Goal: Task Accomplishment & Management: Manage account settings

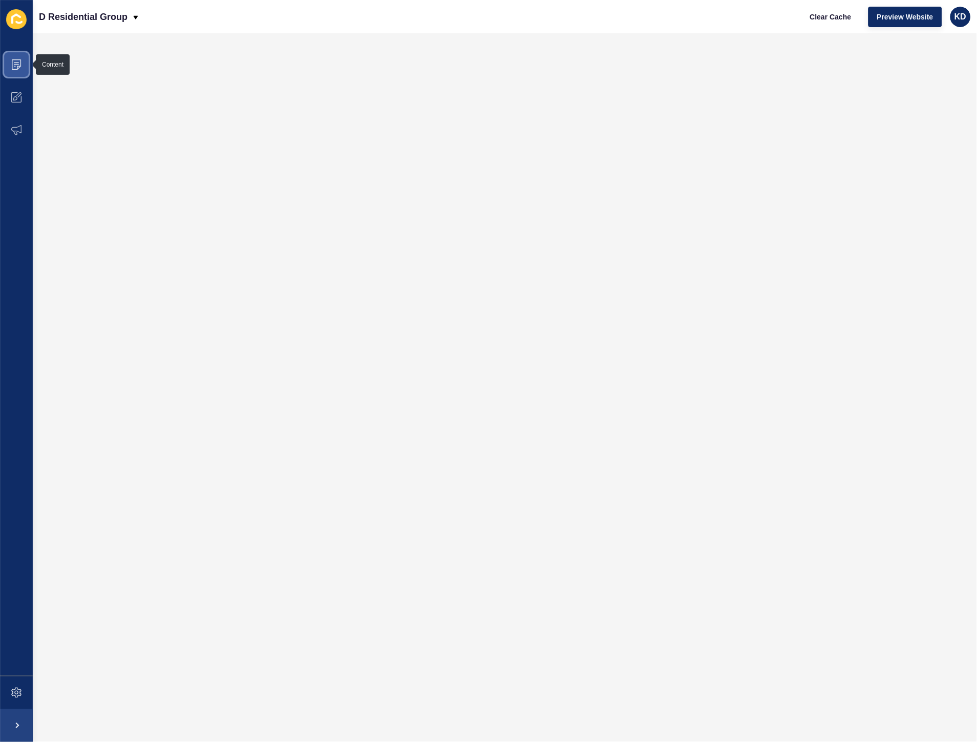
click at [17, 65] on icon at bounding box center [16, 64] width 10 height 10
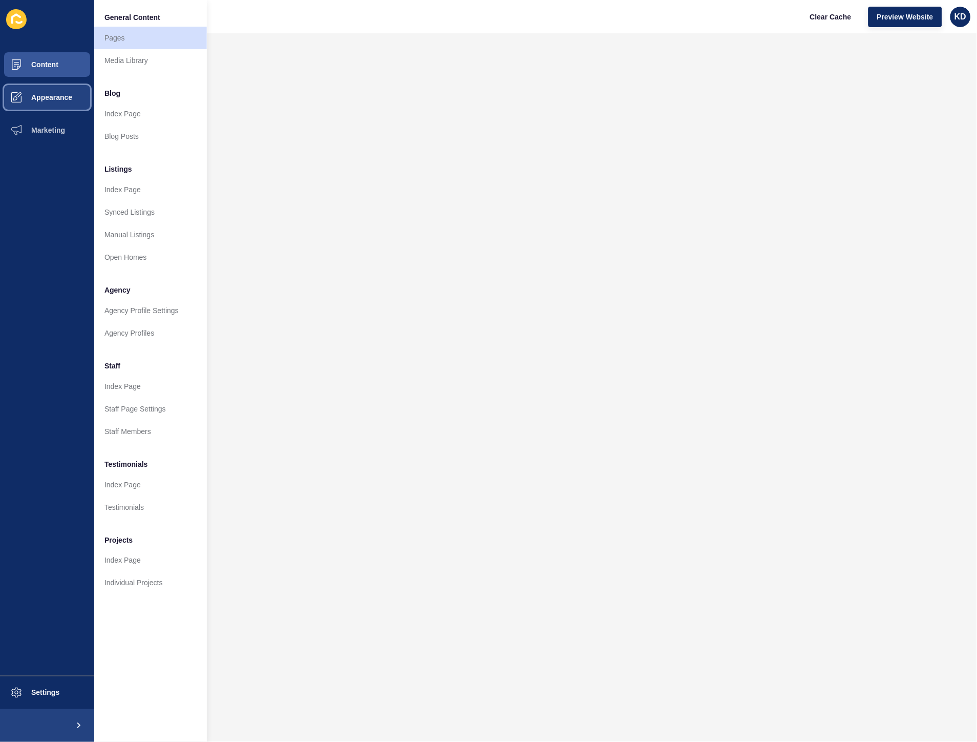
click at [31, 94] on span "Appearance" at bounding box center [35, 97] width 74 height 8
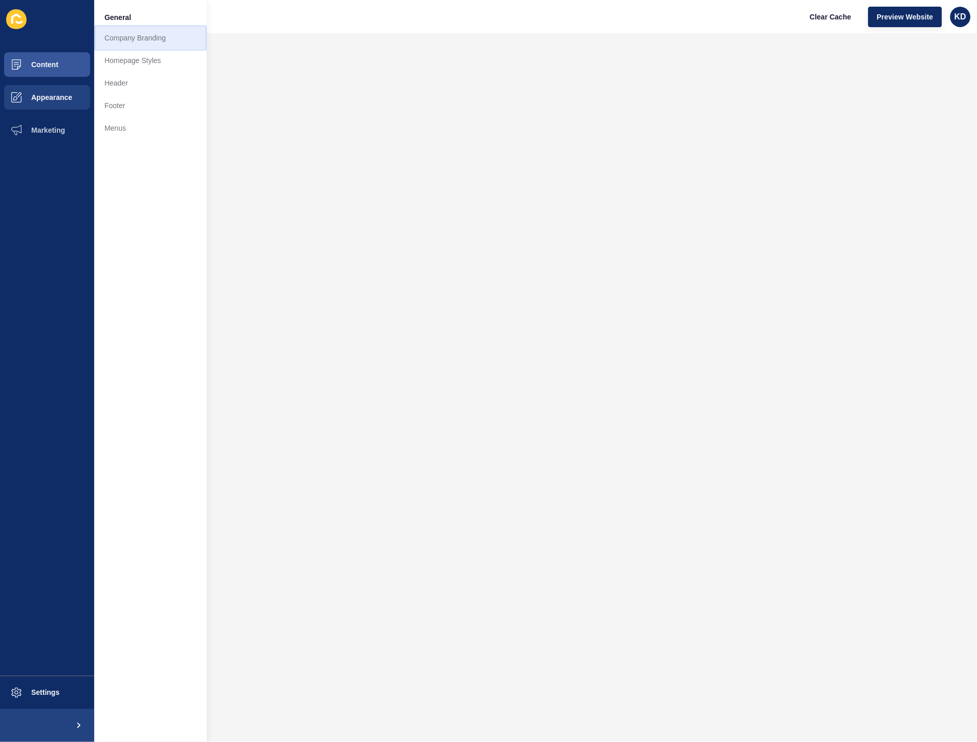
click at [117, 44] on link "Company Branding" at bounding box center [150, 38] width 113 height 23
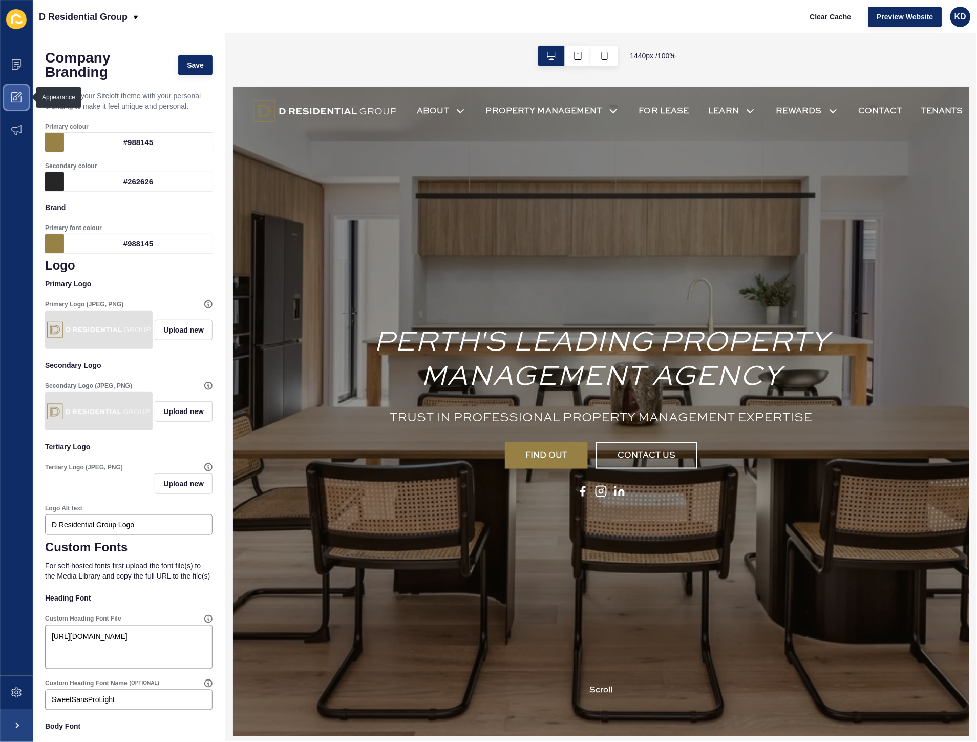
click at [18, 88] on span at bounding box center [16, 97] width 33 height 33
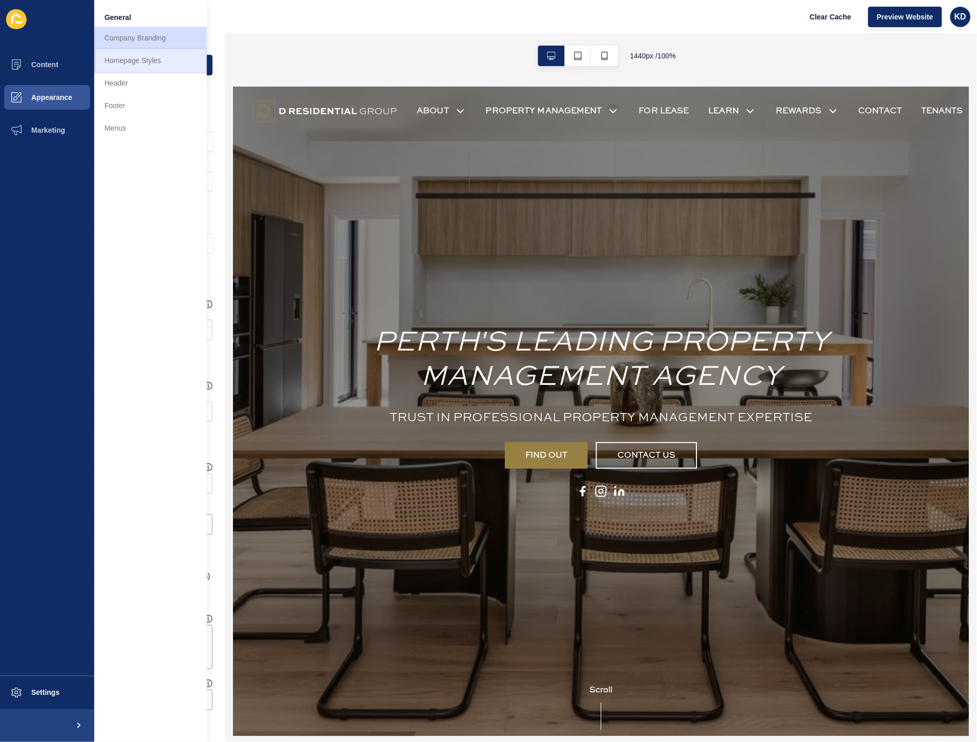
click at [136, 59] on link "Homepage Styles" at bounding box center [150, 60] width 113 height 23
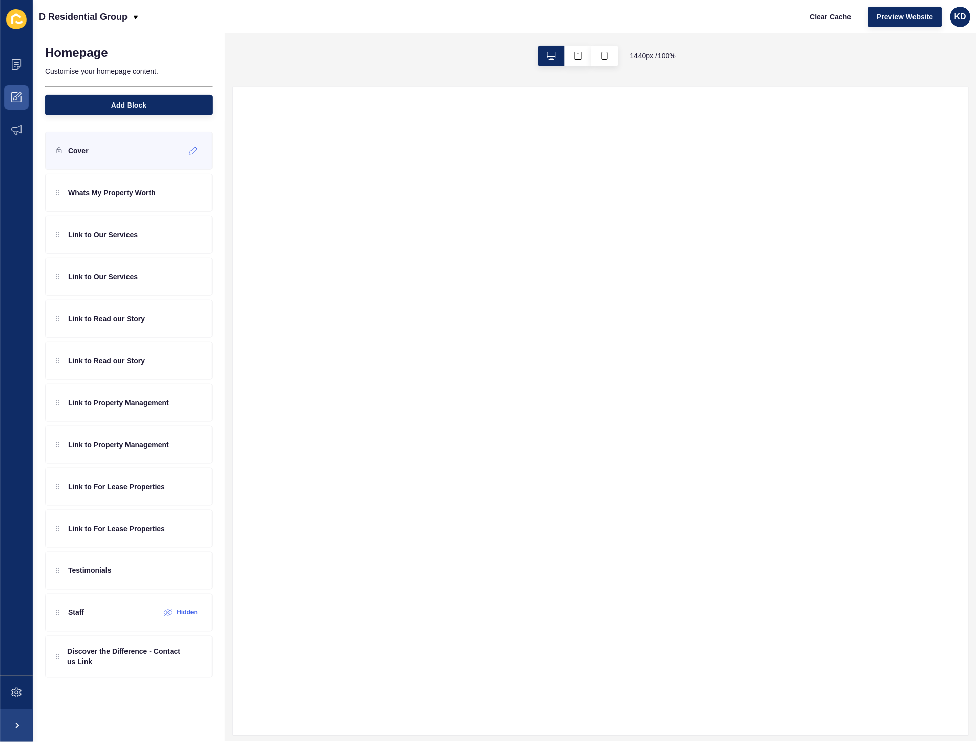
click at [145, 155] on div "Cover" at bounding box center [128, 151] width 167 height 38
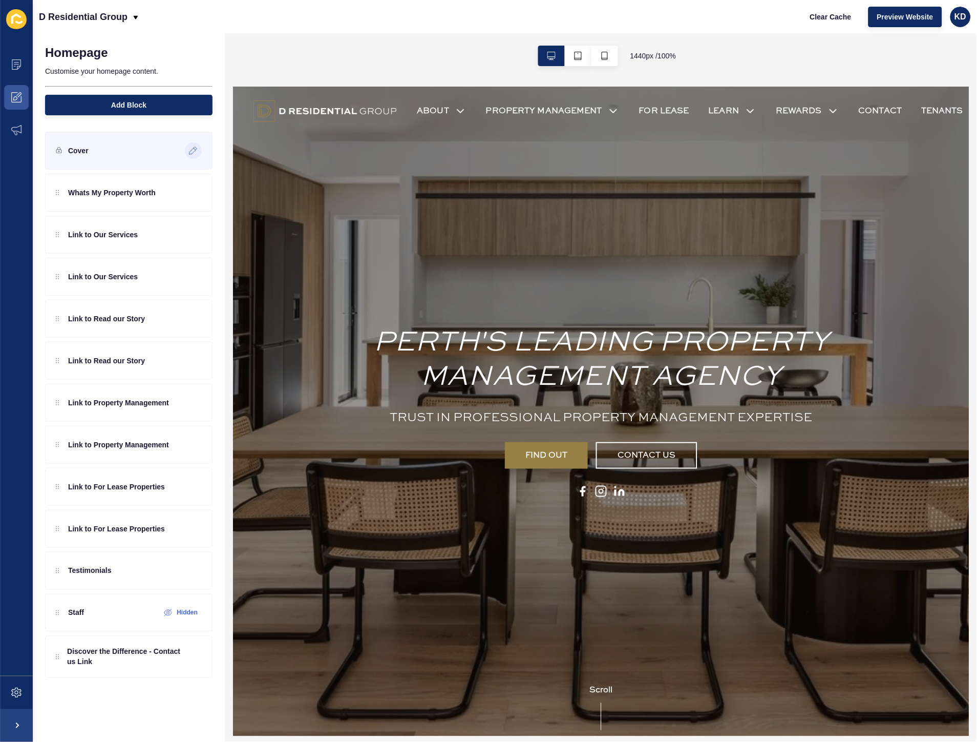
click at [197, 147] on icon at bounding box center [193, 150] width 9 height 8
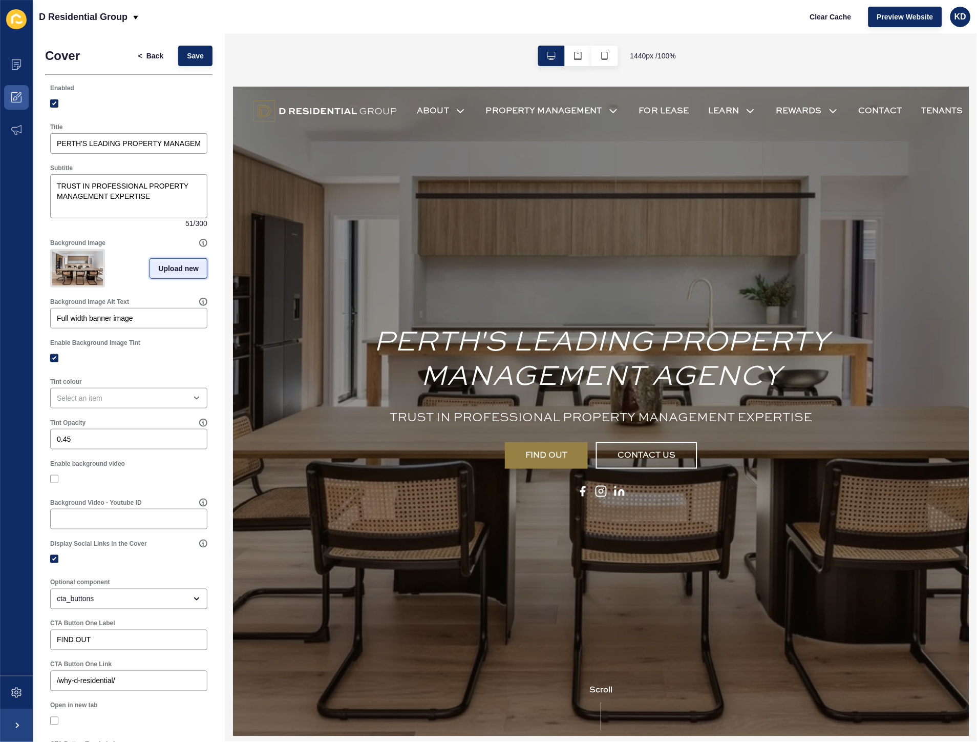
click at [158, 270] on span "Upload new" at bounding box center [178, 268] width 40 height 10
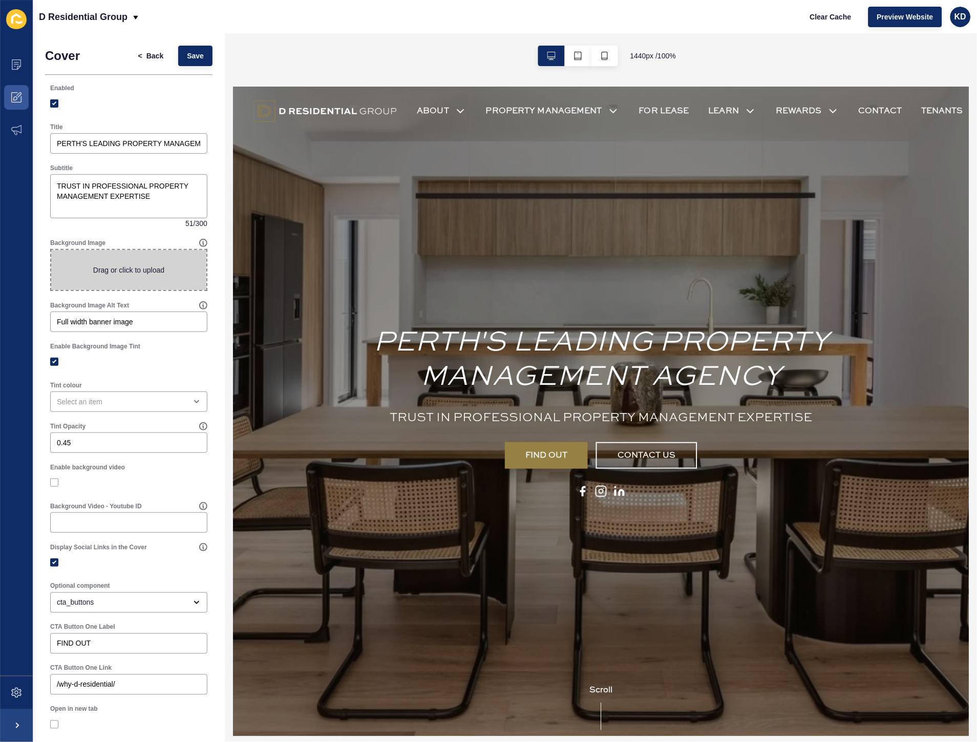
click at [147, 265] on span at bounding box center [128, 270] width 155 height 40
click at [51, 250] on input "Drag or click to upload" at bounding box center [51, 250] width 0 height 0
type input "C:\fakepath\D.Residential.web-2.jpg"
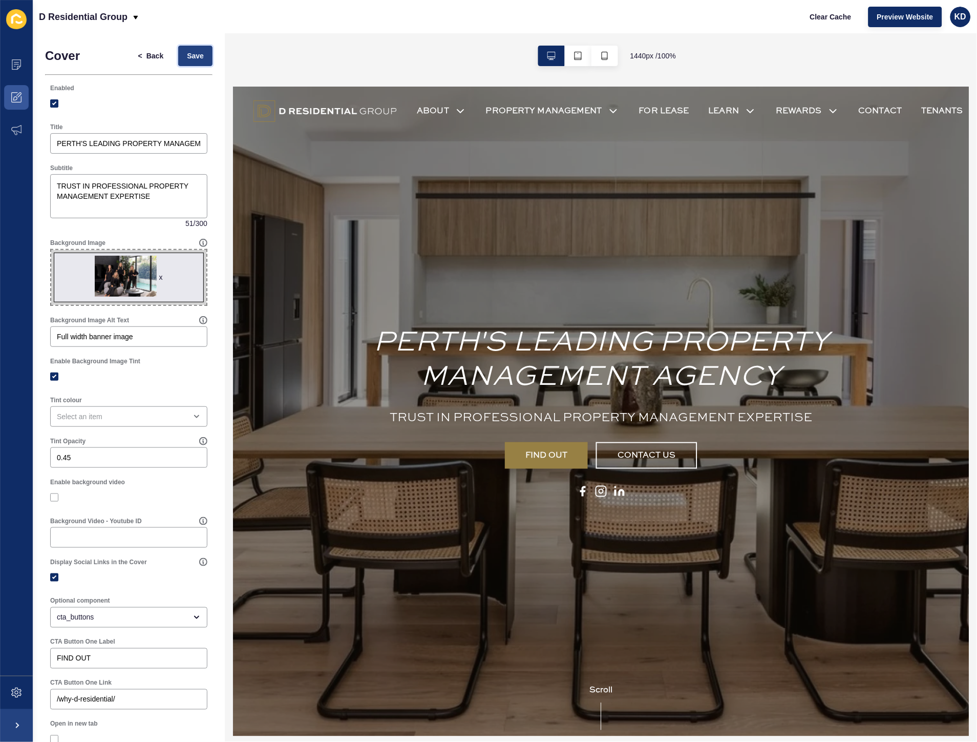
click at [188, 64] on button "Save" at bounding box center [195, 56] width 34 height 20
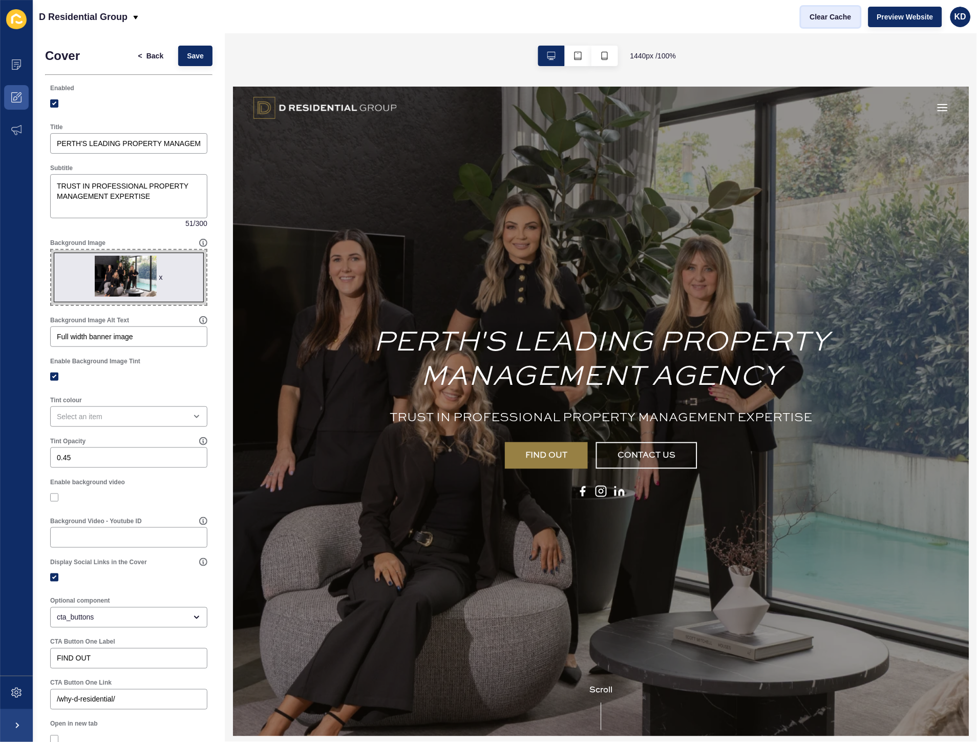
click at [820, 18] on span "Clear Cache" at bounding box center [830, 17] width 41 height 10
click at [583, 58] on button "button" at bounding box center [578, 56] width 27 height 20
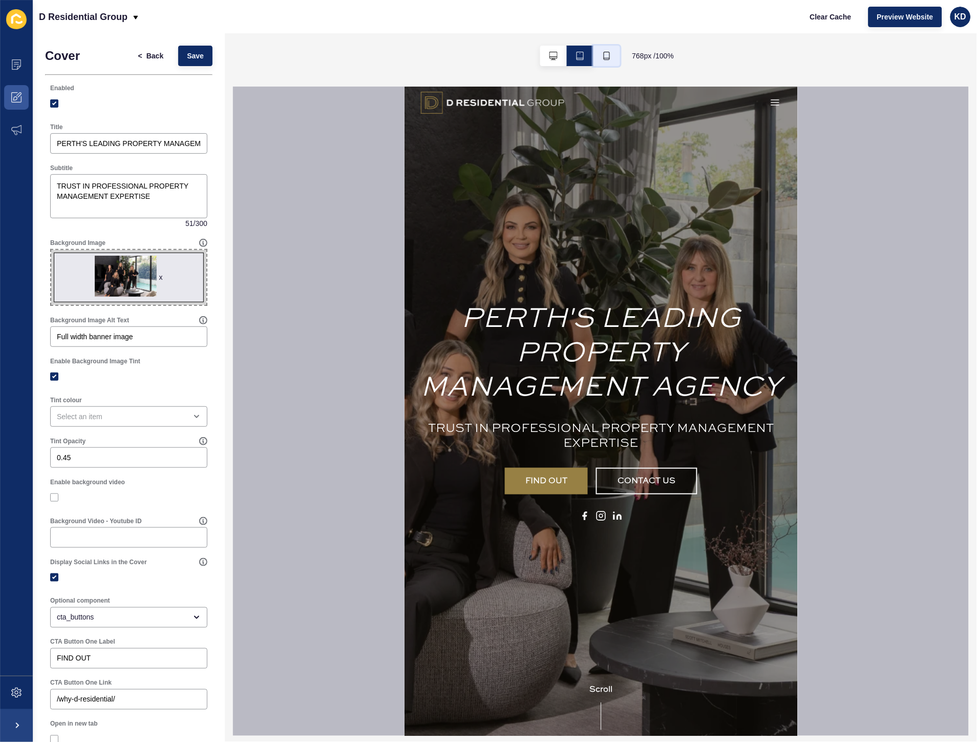
click at [603, 52] on icon "button" at bounding box center [607, 56] width 8 height 8
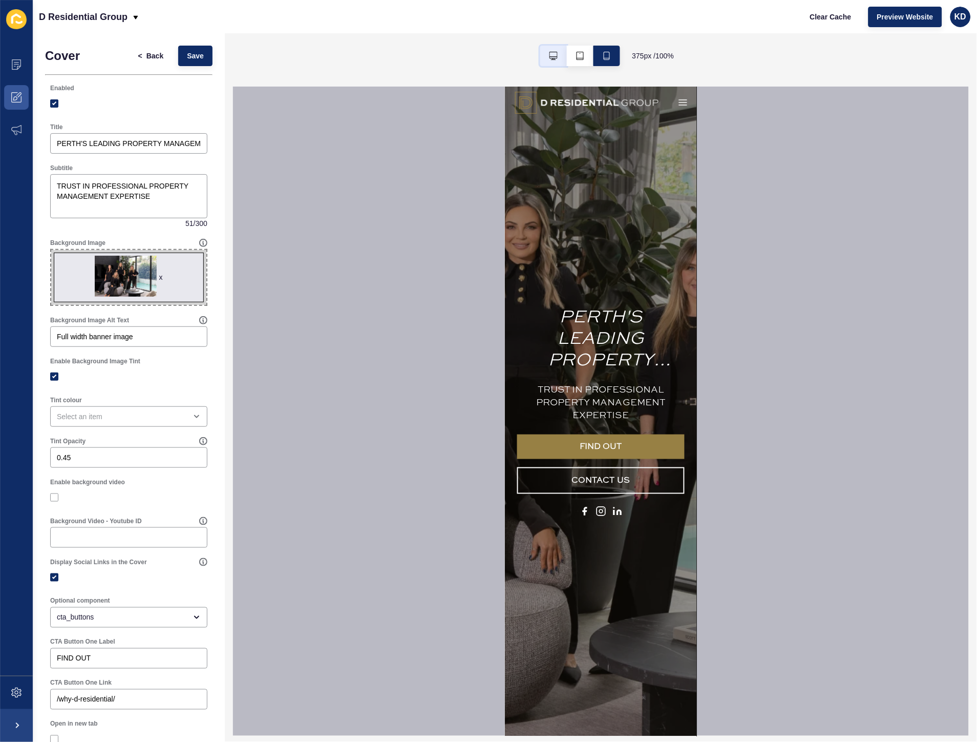
click at [544, 59] on button "button" at bounding box center [553, 56] width 27 height 20
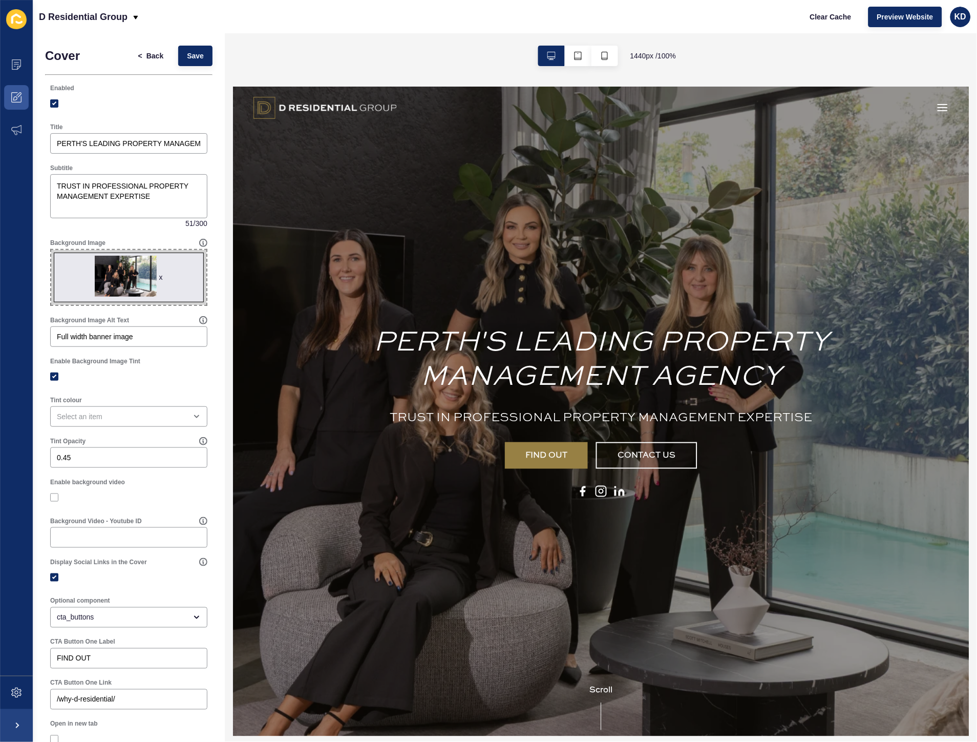
click at [377, 58] on div "1440 px / 100 %" at bounding box center [601, 55] width 752 height 45
